Goal: Information Seeking & Learning: Learn about a topic

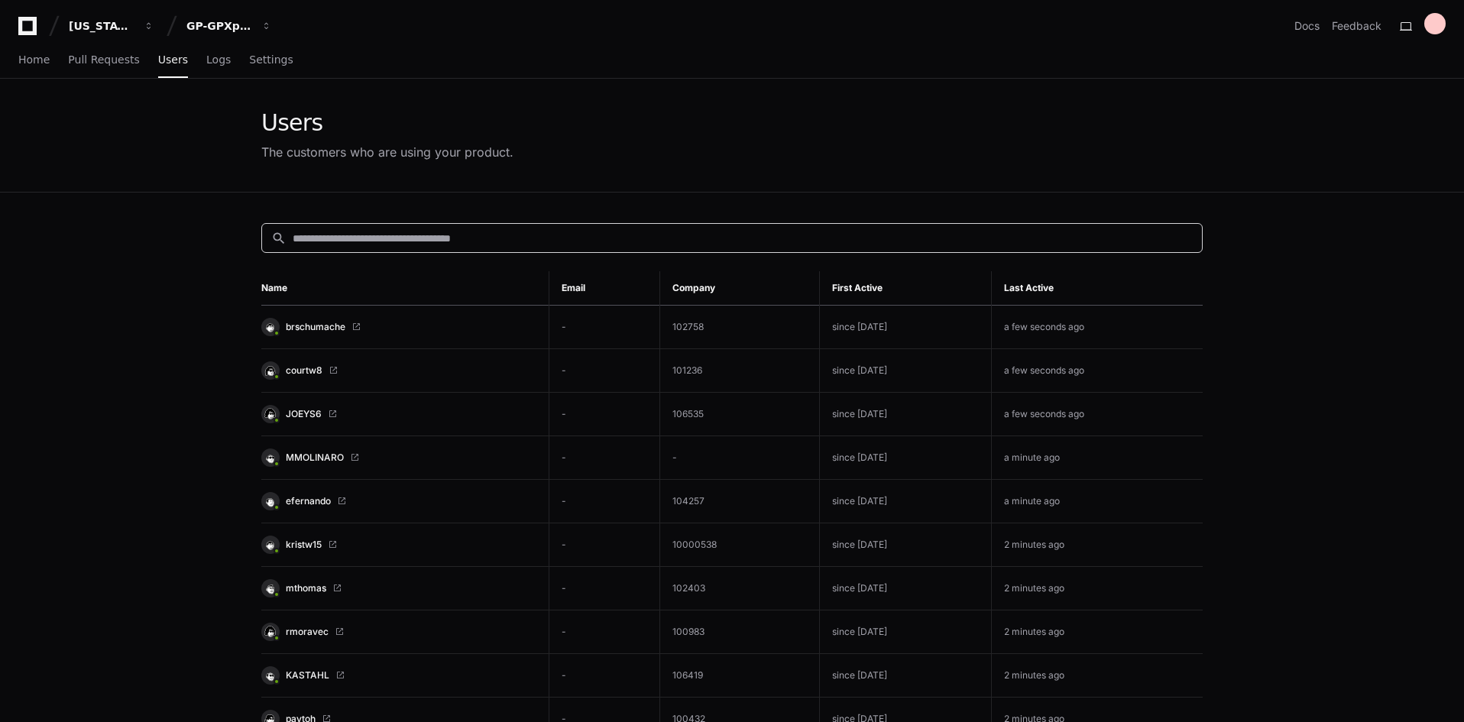
click at [367, 235] on input at bounding box center [743, 238] width 900 height 15
click at [41, 59] on span "Home" at bounding box center [33, 59] width 31 height 9
click at [28, 55] on span "Home" at bounding box center [33, 59] width 31 height 9
click at [25, 60] on span "Home" at bounding box center [33, 59] width 31 height 9
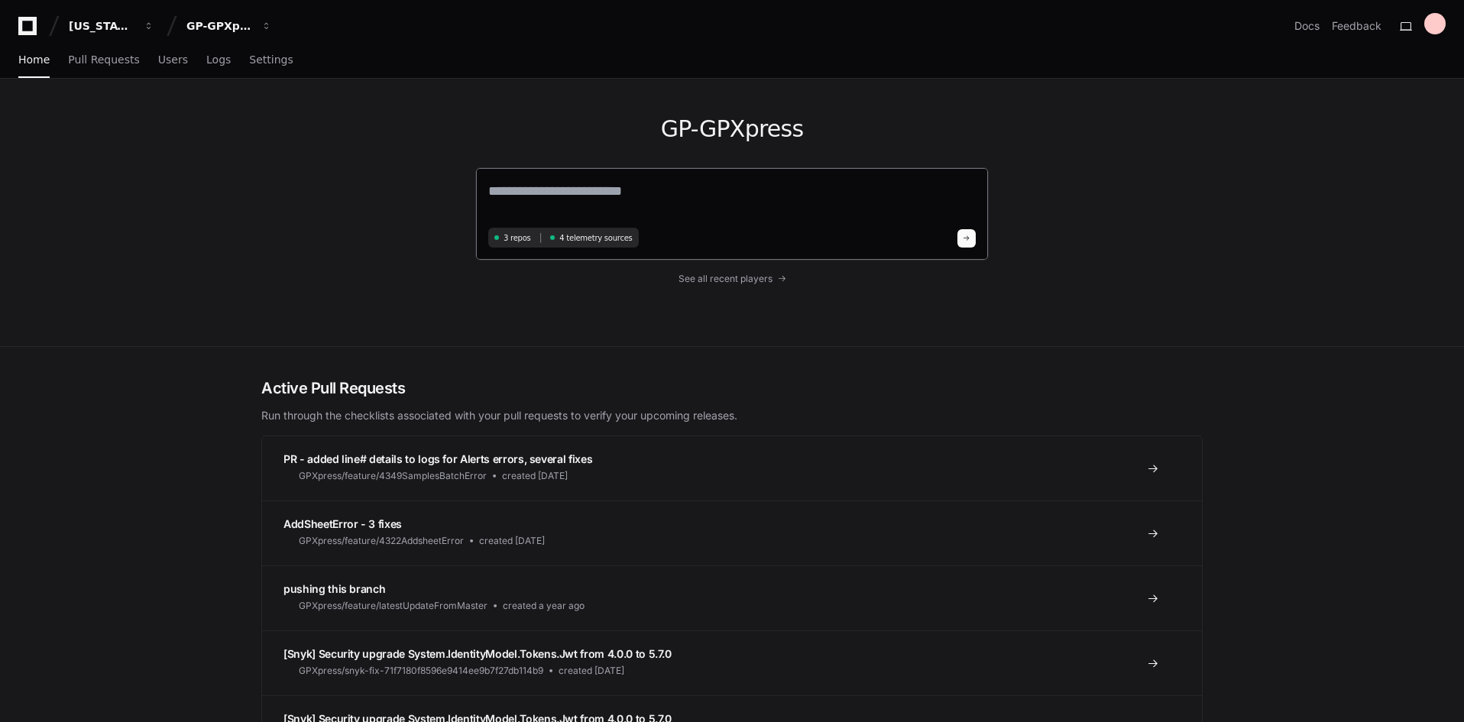
click at [538, 208] on textarea at bounding box center [731, 201] width 487 height 43
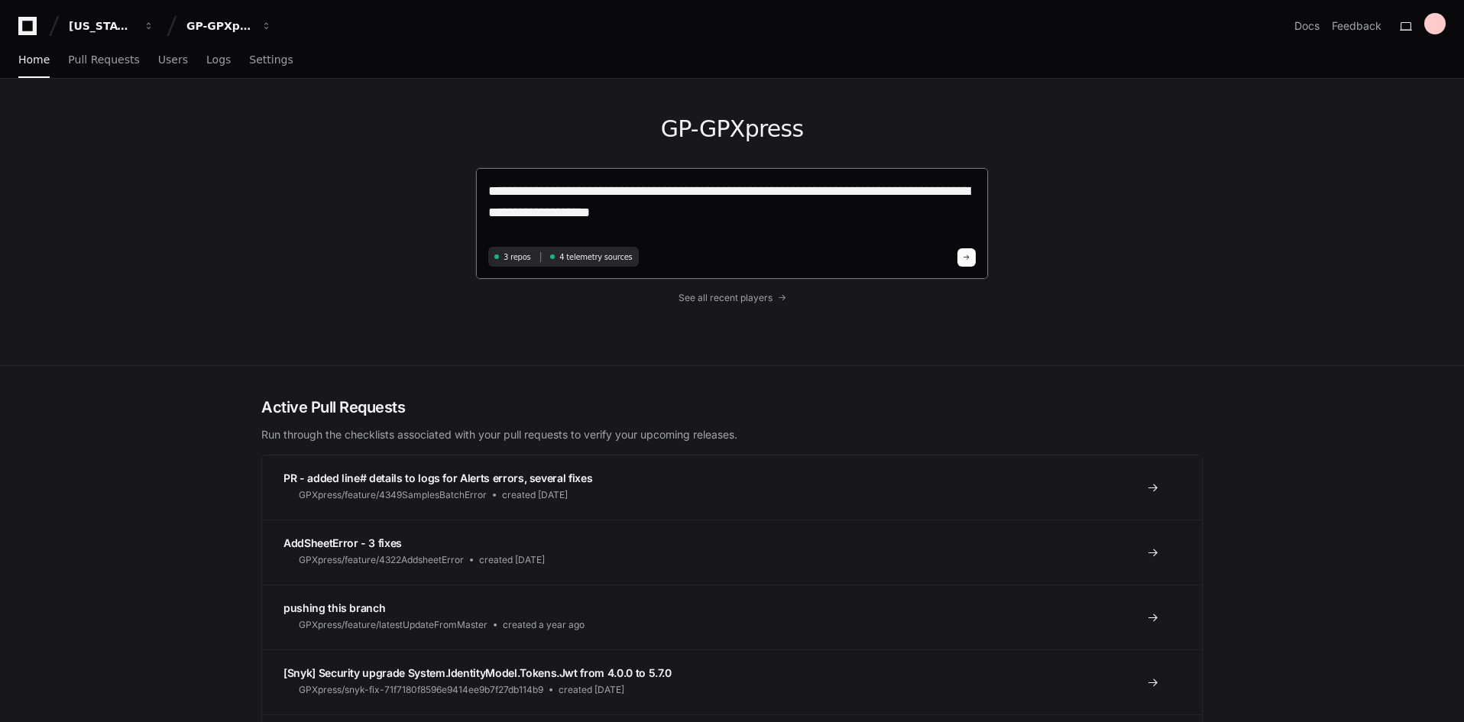
drag, startPoint x: 798, startPoint y: 197, endPoint x: 752, endPoint y: 205, distance: 46.6
click at [736, 209] on textarea "**********" at bounding box center [731, 211] width 487 height 62
click at [791, 189] on textarea "**********" at bounding box center [731, 211] width 487 height 62
click at [725, 218] on textarea "**********" at bounding box center [731, 211] width 487 height 62
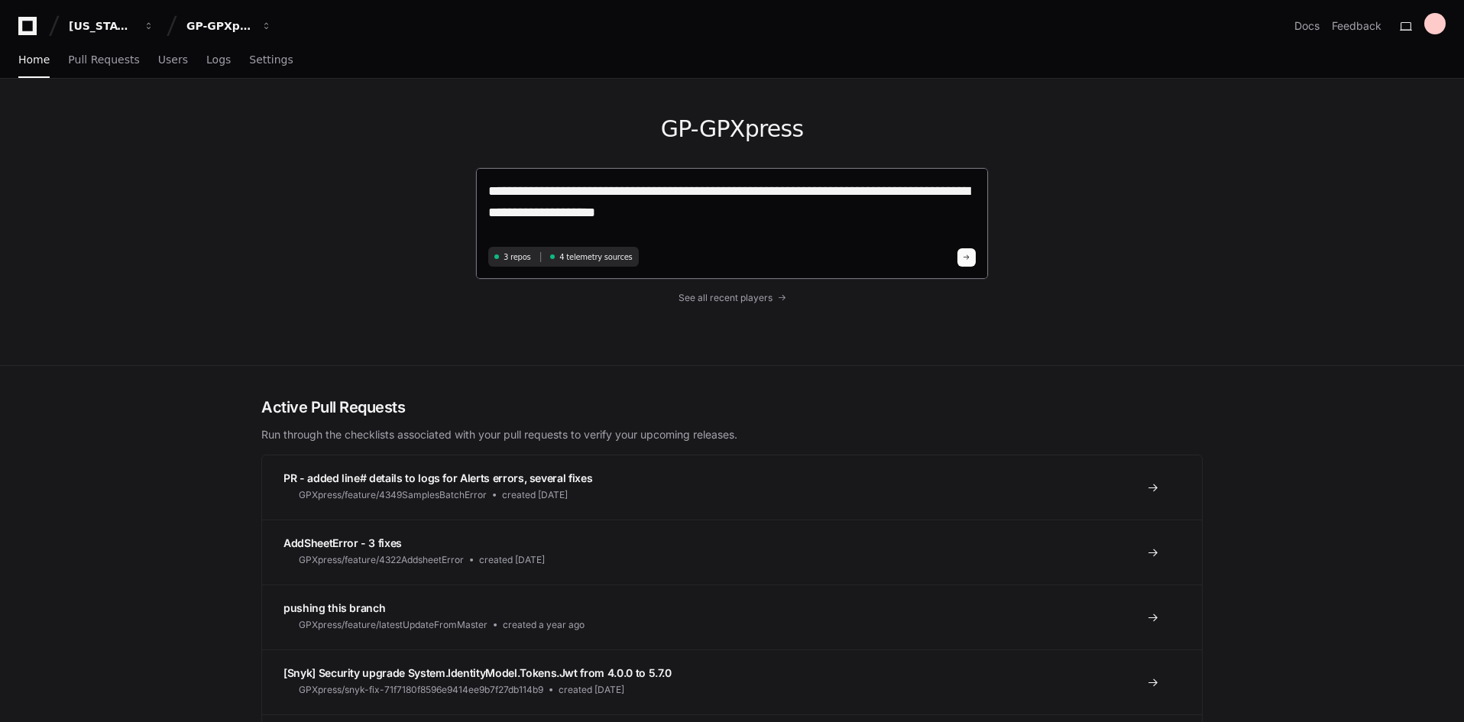
type textarea "**********"
click at [968, 258] on span at bounding box center [967, 258] width 8 height 8
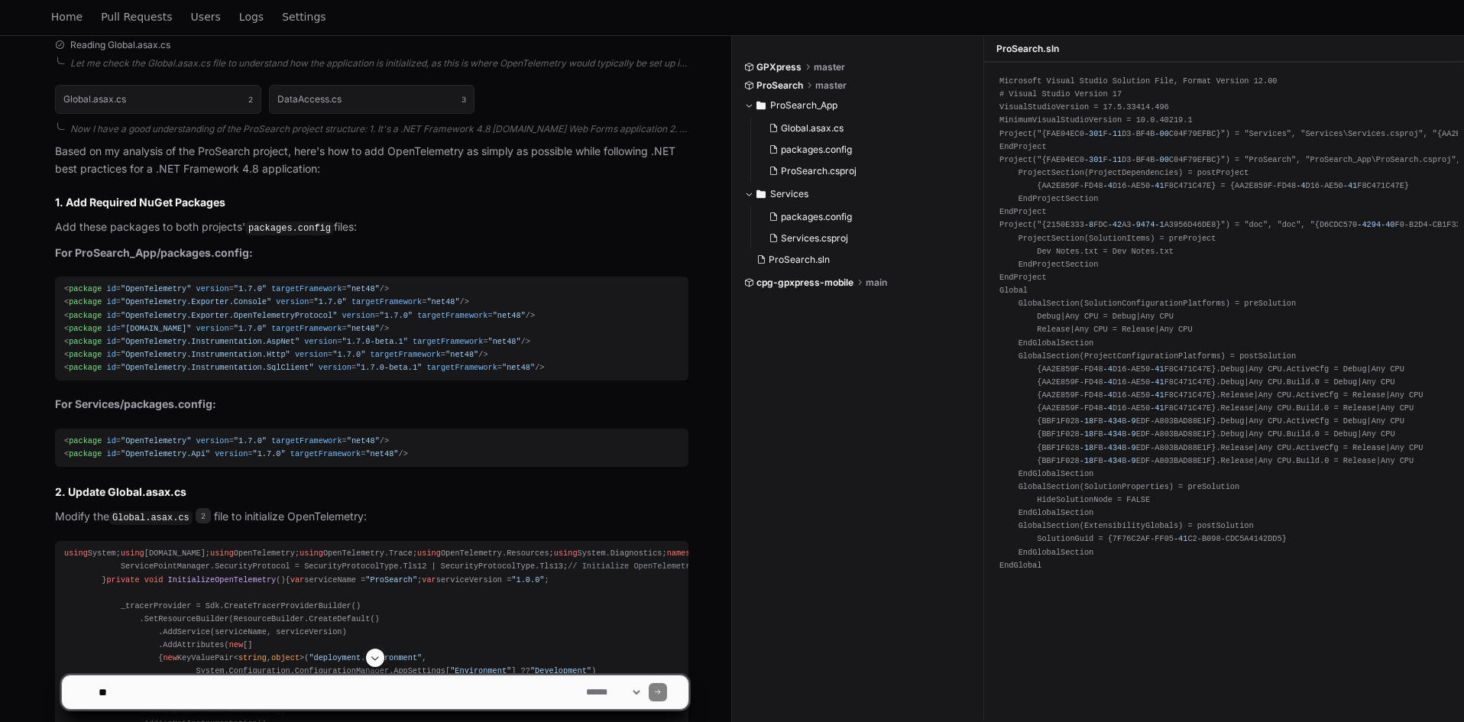
scroll to position [515, 0]
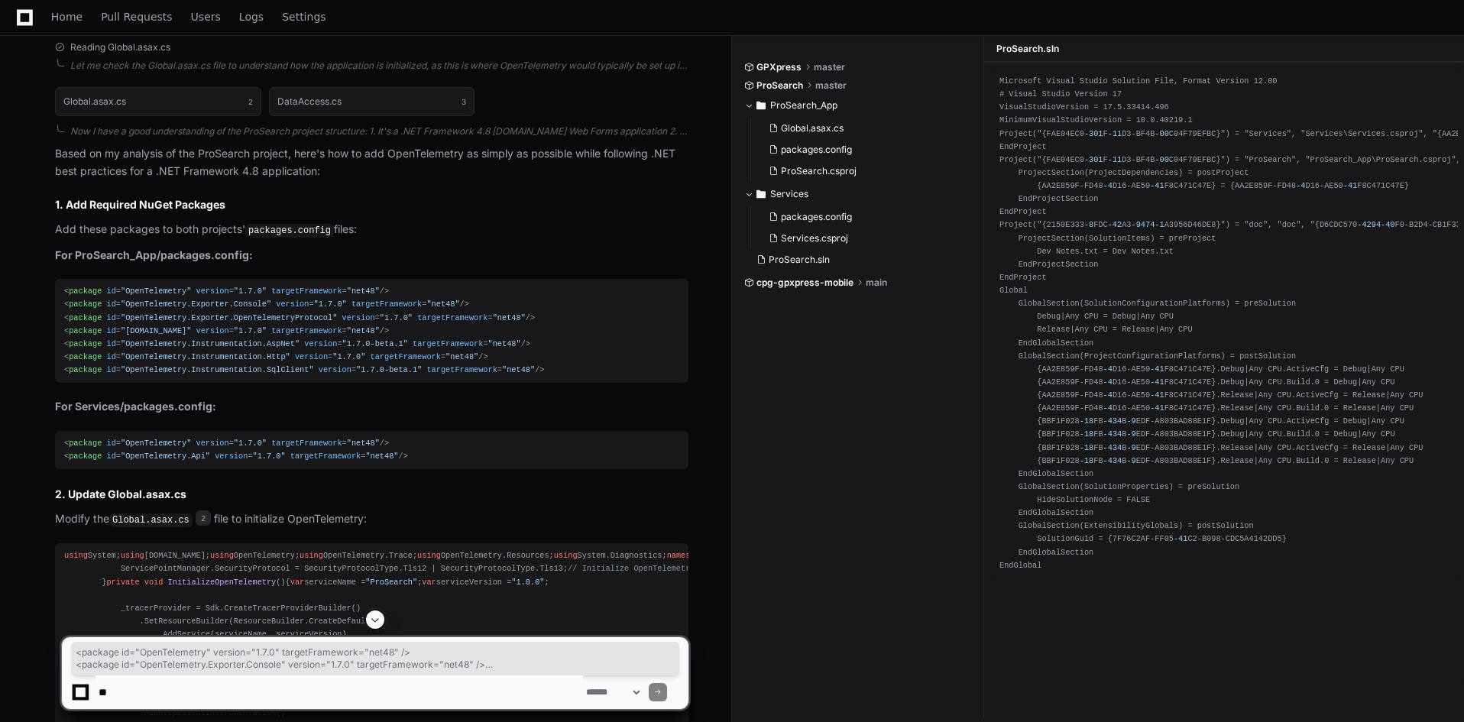
drag, startPoint x: 511, startPoint y: 368, endPoint x: 55, endPoint y: 294, distance: 462.0
click at [55, 294] on pre "< package id = "OpenTelemetry" version = "1.7.0" targetFramework = "net48" /> <…" at bounding box center [371, 331] width 633 height 104
copy div "< package id = "OpenTelemetry" version = "1.7.0" targetFramework = "net48" /> <…"
drag, startPoint x: 396, startPoint y: 454, endPoint x: 53, endPoint y: 443, distance: 342.4
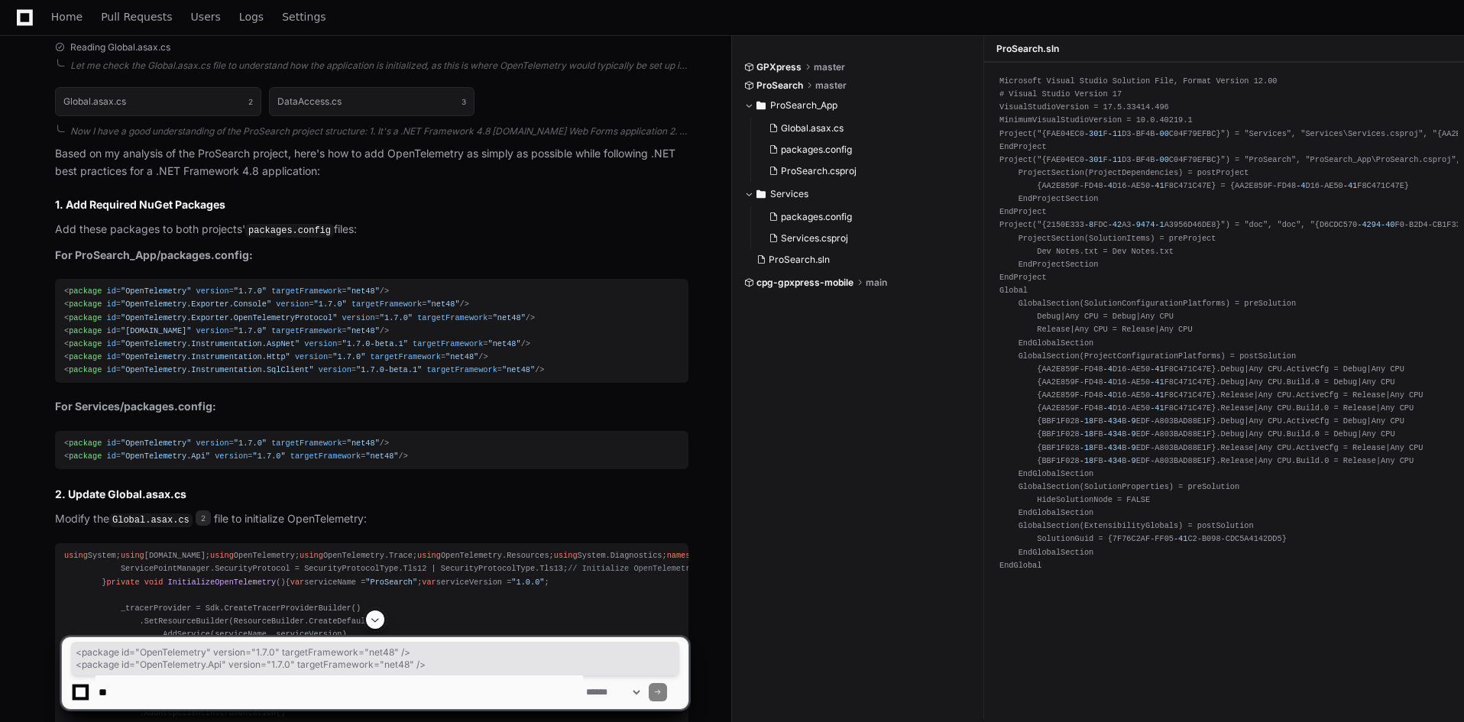
copy div "< package id = "OpenTelemetry" version = "1.7.0" targetFramework = "net48" /> <…"
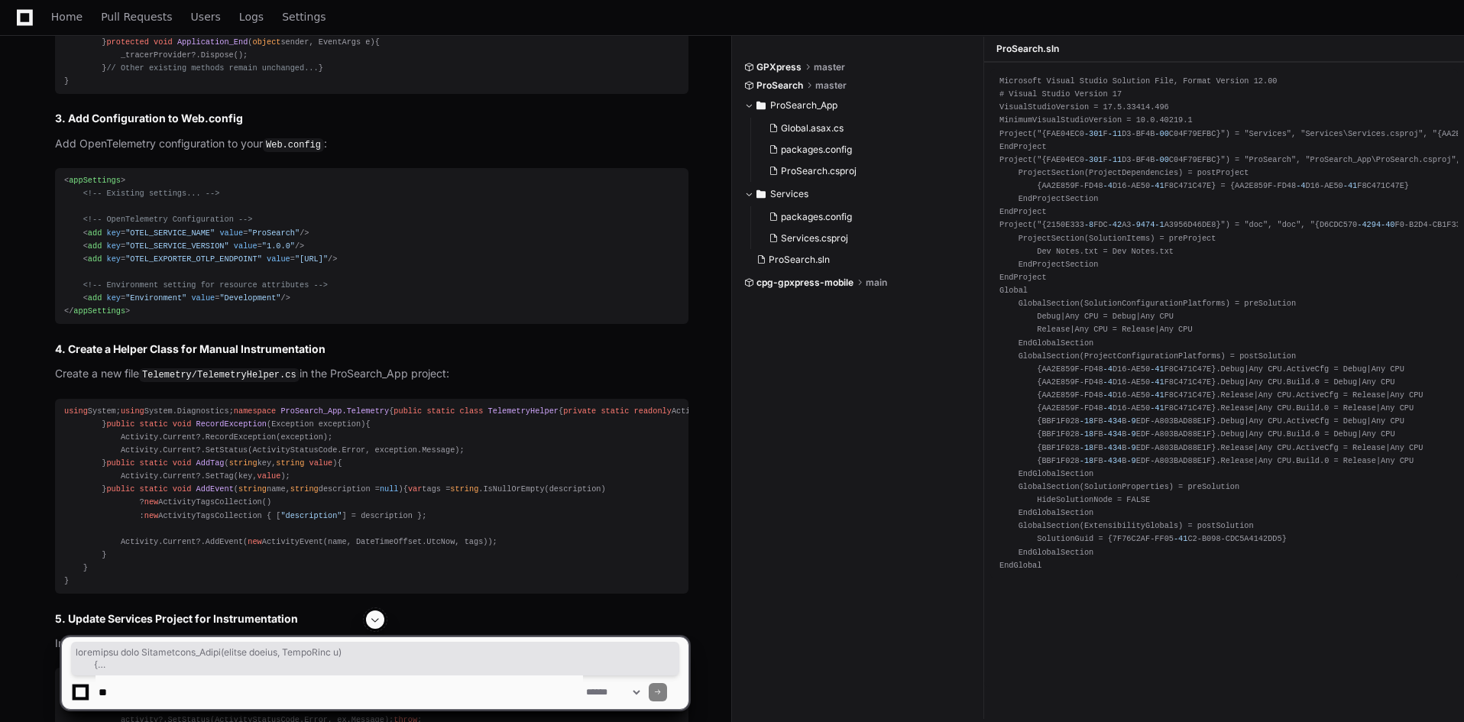
scroll to position [1432, 0]
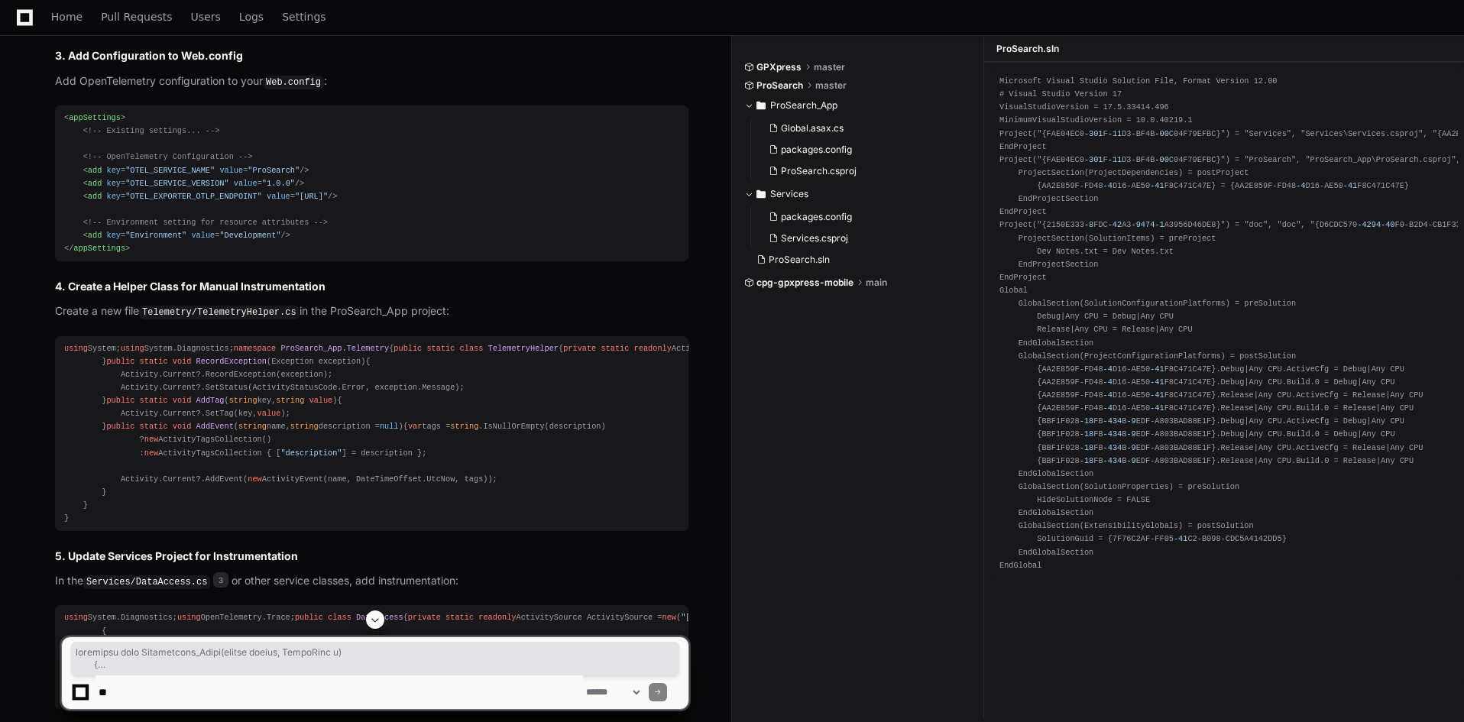
drag, startPoint x: 96, startPoint y: 112, endPoint x: 239, endPoint y: 449, distance: 365.9
copy div "protected void Application_Start ( object sender, EventArgs e ) { ServicePointM…"
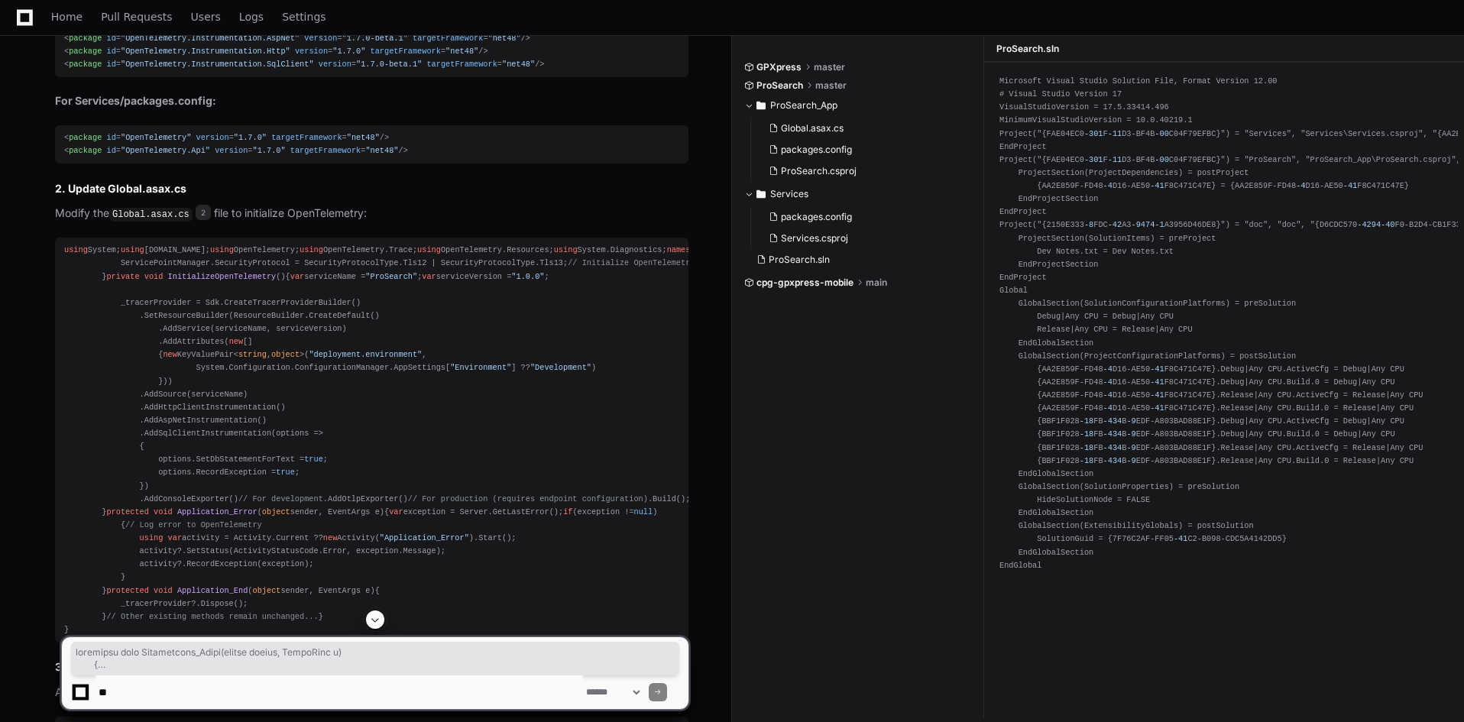
scroll to position [744, 0]
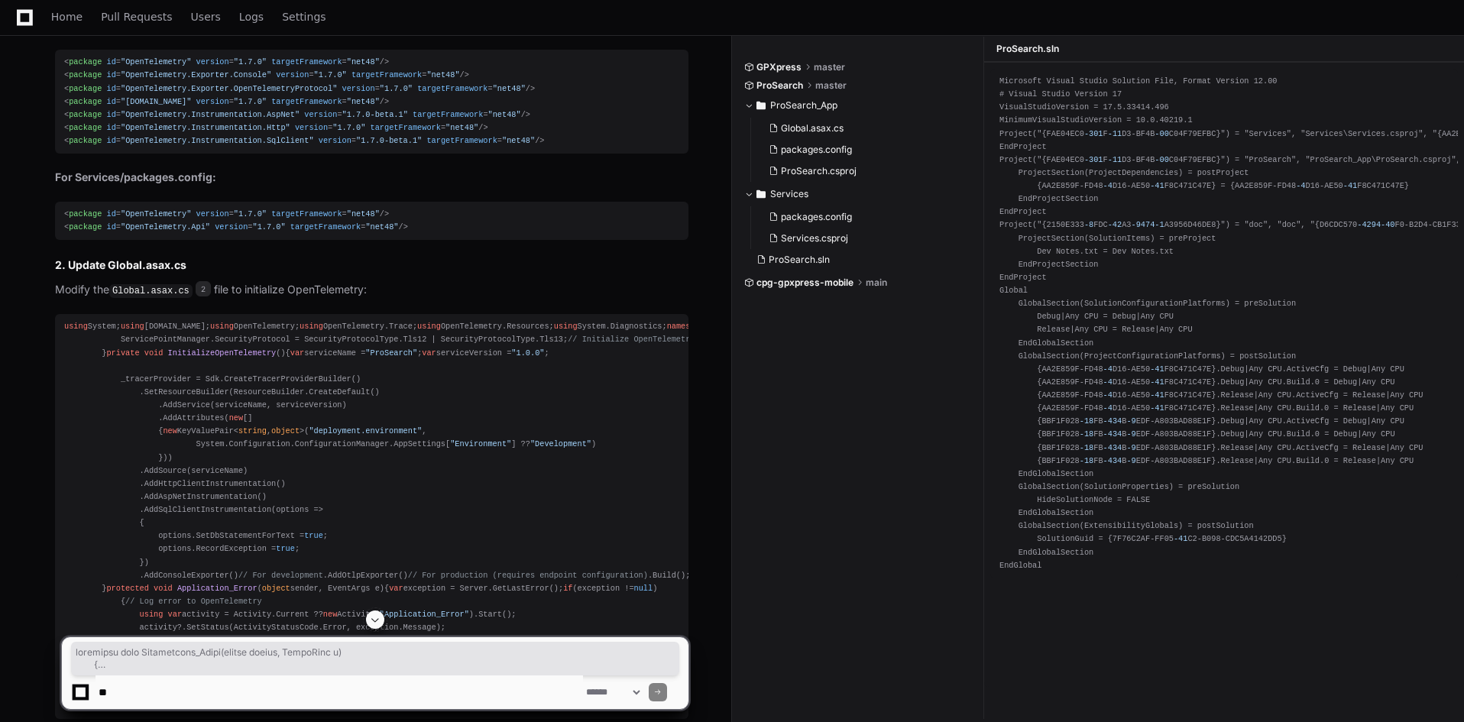
click at [195, 356] on div "using System; using [DOMAIN_NAME]; using OpenTelemetry; using OpenTelemetry.Tra…" at bounding box center [371, 516] width 615 height 393
drag, startPoint x: 186, startPoint y: 396, endPoint x: 44, endPoint y: 326, distance: 158.2
copy div "using System; using [DOMAIN_NAME]; using OpenTelemetry; using OpenTelemetry.Tra…"
click at [240, 377] on div "using System; using [DOMAIN_NAME]; using OpenTelemetry; using OpenTelemetry.Tra…" at bounding box center [371, 516] width 615 height 393
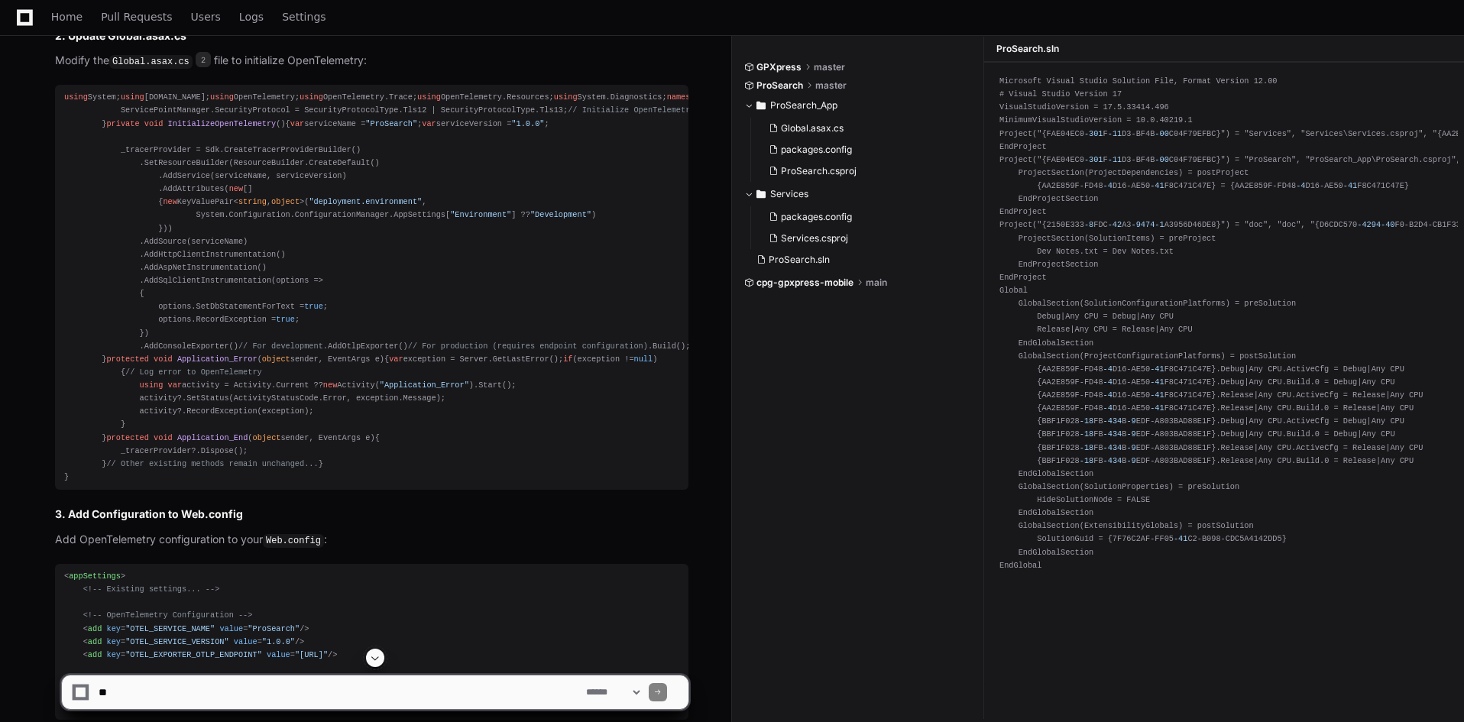
scroll to position [1050, 0]
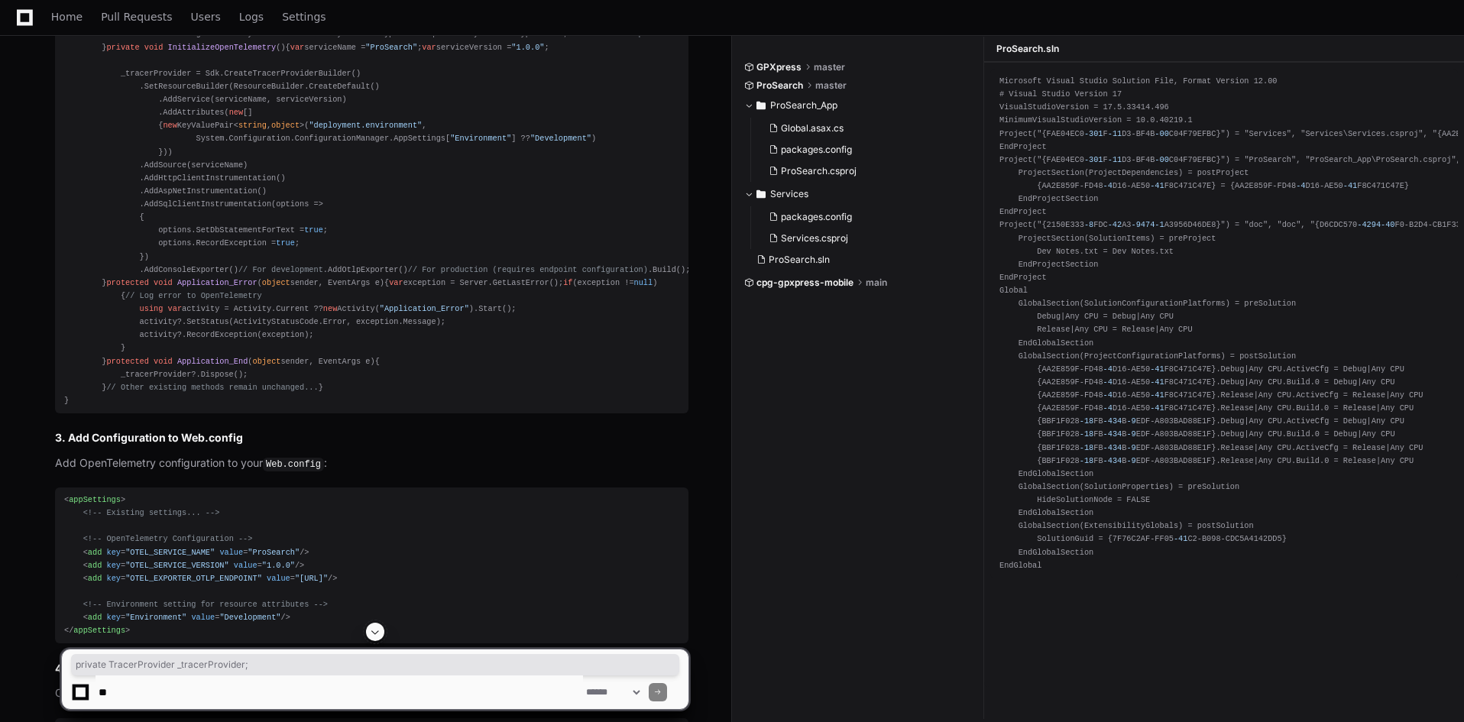
drag, startPoint x: 288, startPoint y: 163, endPoint x: 99, endPoint y: 167, distance: 188.7
click at [99, 167] on div "using System; using [DOMAIN_NAME]; using OpenTelemetry; using OpenTelemetry.Tra…" at bounding box center [371, 211] width 615 height 393
copy div "private TracerProvider _tracerProvider;"
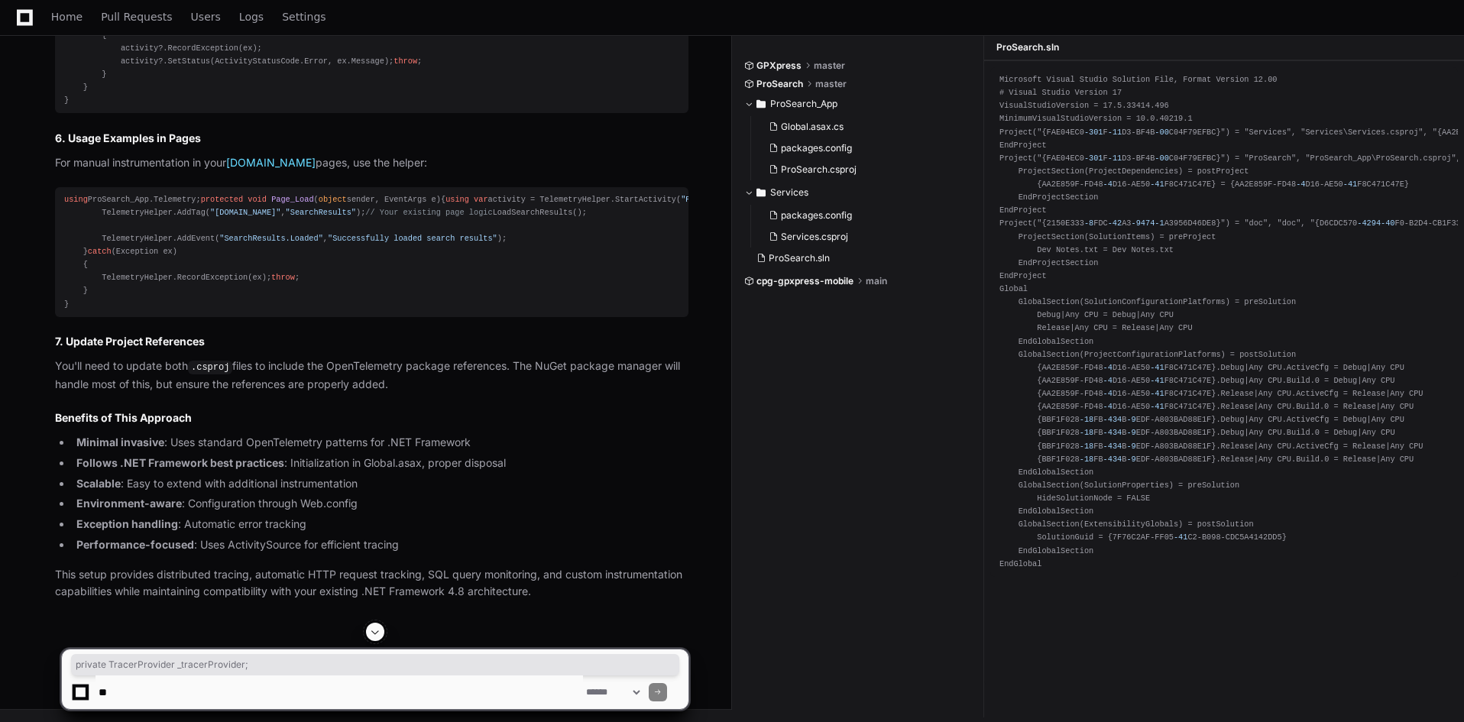
scroll to position [3188, 0]
click at [192, 689] on textarea at bounding box center [338, 692] width 487 height 34
click at [448, 684] on textarea at bounding box center [338, 692] width 487 height 34
paste textarea "**********"
type textarea "**********"
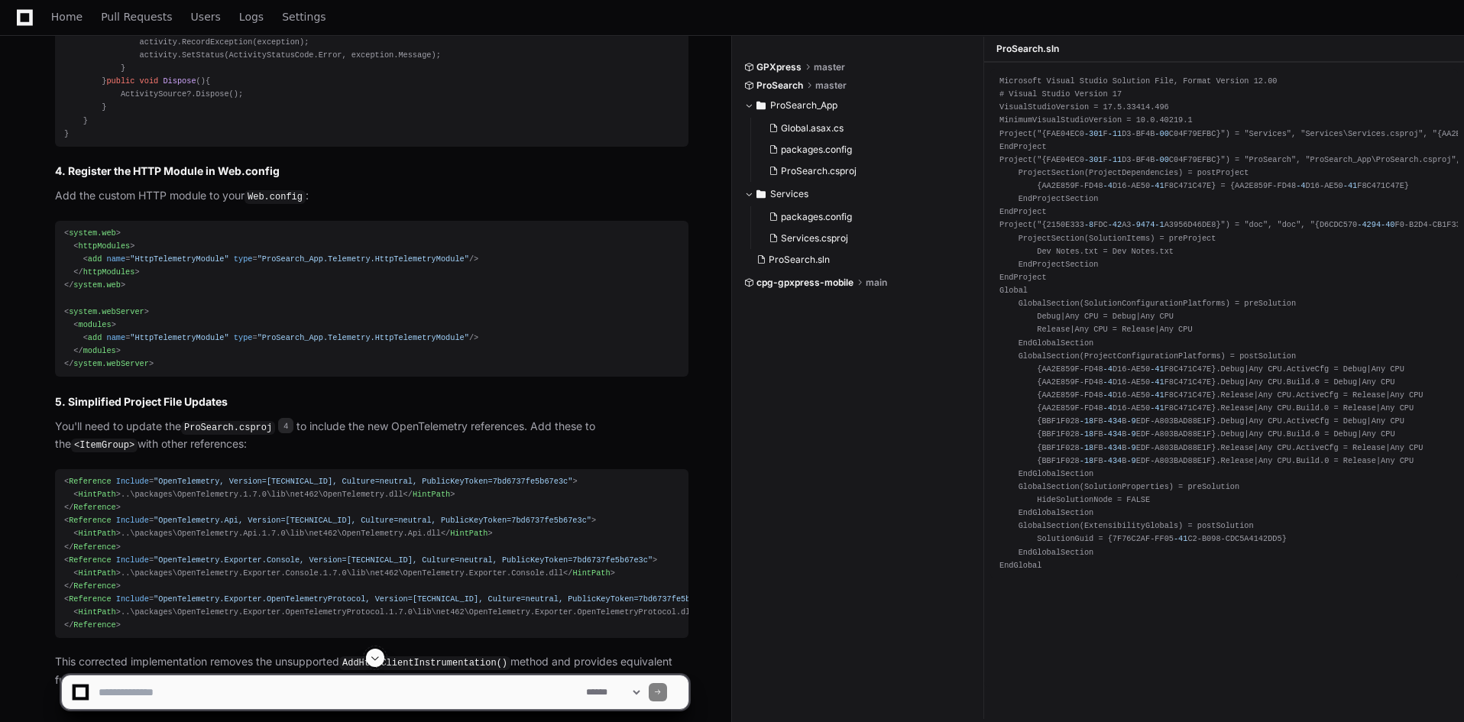
scroll to position [4243, 0]
